Goal: Find specific page/section: Find specific page/section

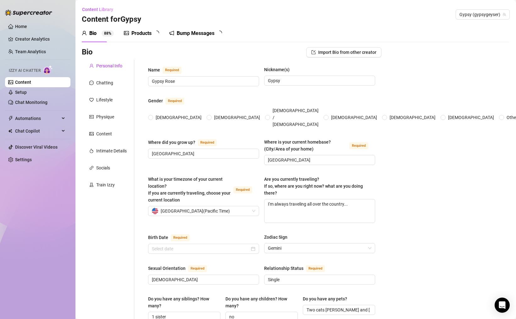
radio input "true"
type input "[DATE]"
click at [26, 39] on link "Creator Analytics" at bounding box center [40, 39] width 50 height 10
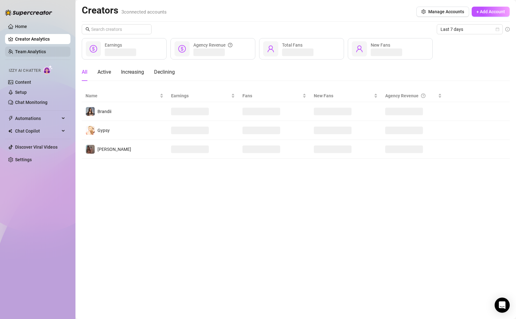
click at [33, 51] on link "Team Analytics" at bounding box center [30, 51] width 31 height 5
